Goal: Task Accomplishment & Management: Use online tool/utility

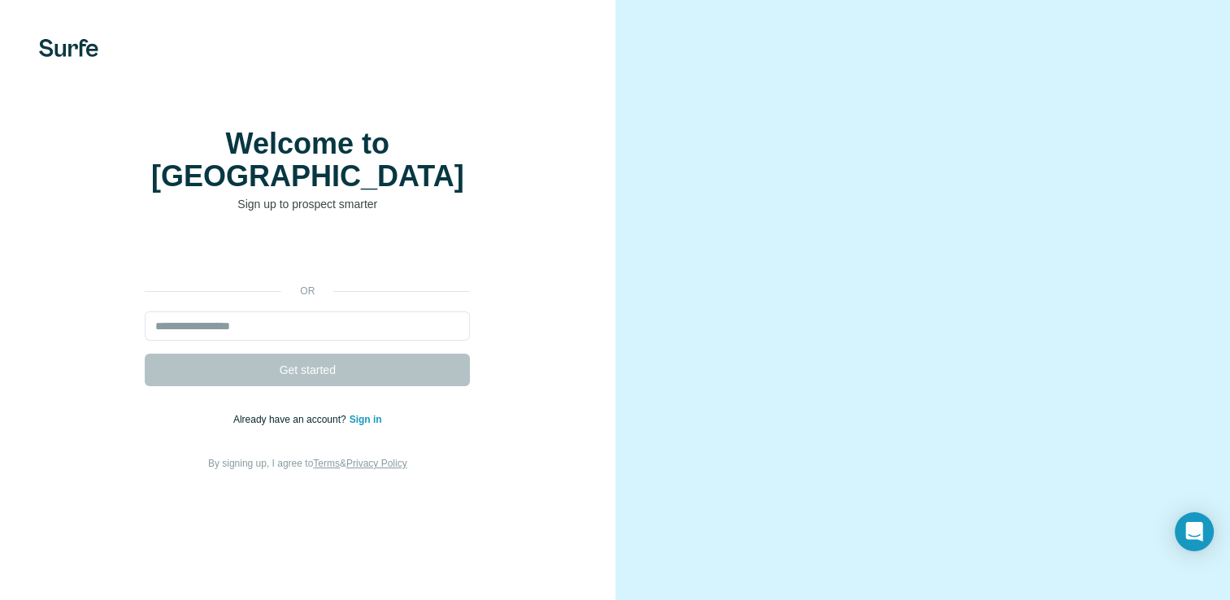
click at [313, 324] on div "or Get started Already have an account? Sign in By signing up, I agree to Terms…" at bounding box center [308, 355] width 550 height 234
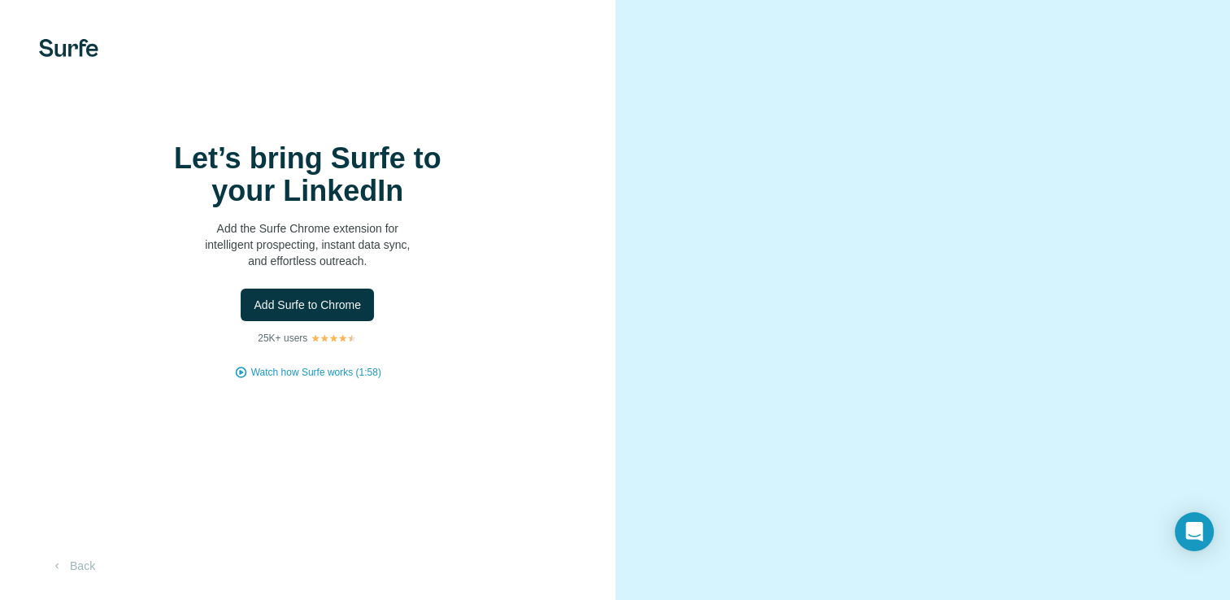
click at [313, 313] on span "Add Surfe to Chrome" at bounding box center [307, 305] width 107 height 16
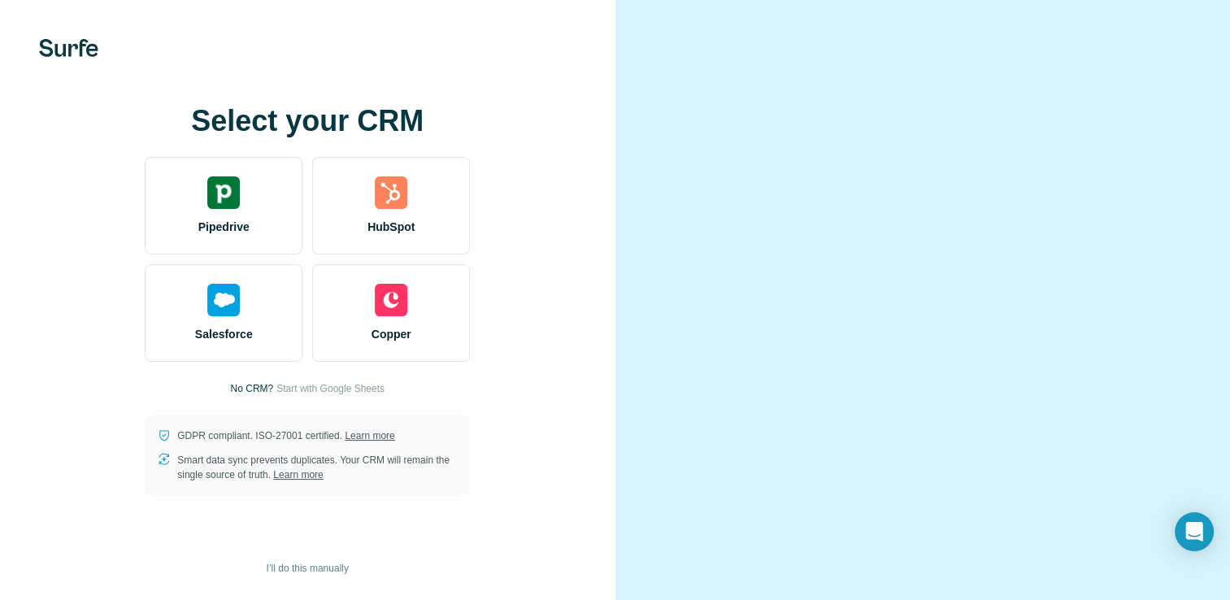
click at [794, 169] on video at bounding box center [923, 300] width 524 height 262
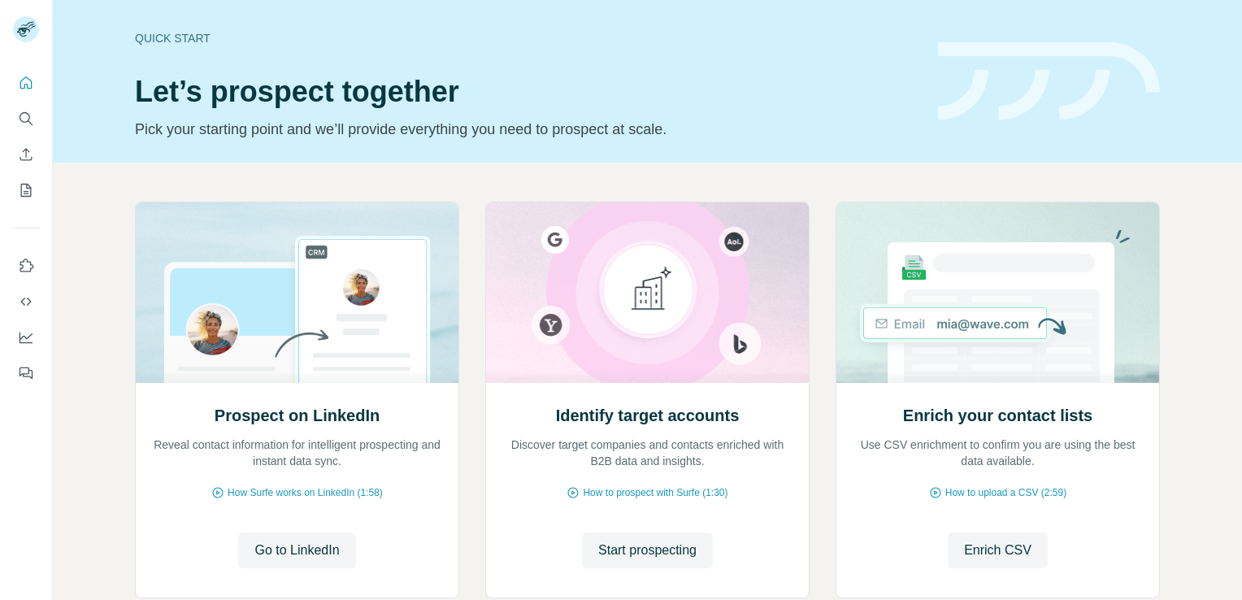
scroll to position [102, 0]
